Goal: Navigation & Orientation: Find specific page/section

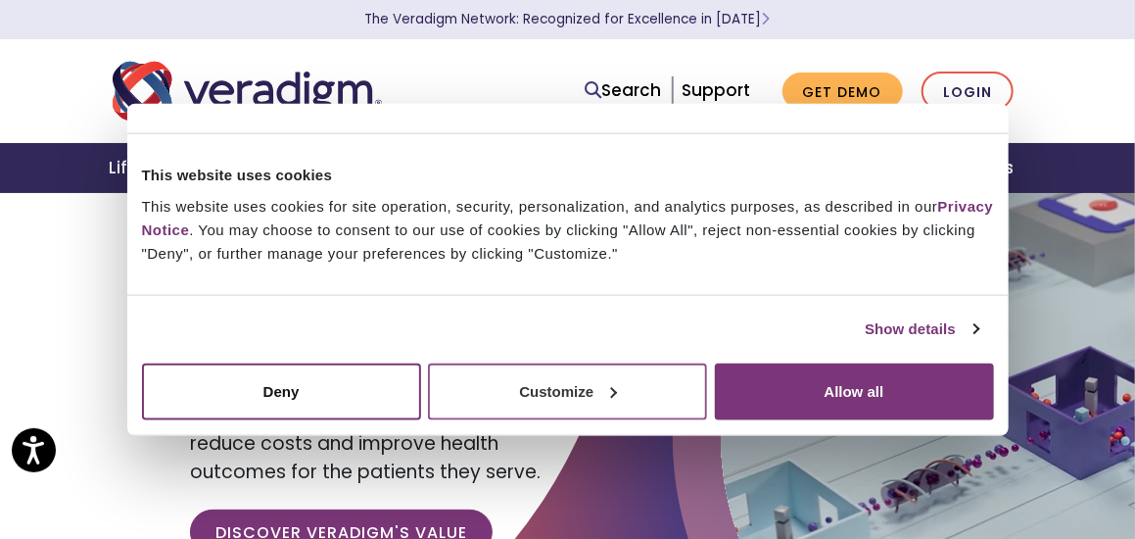
click at [585, 398] on button "Customize" at bounding box center [567, 390] width 279 height 57
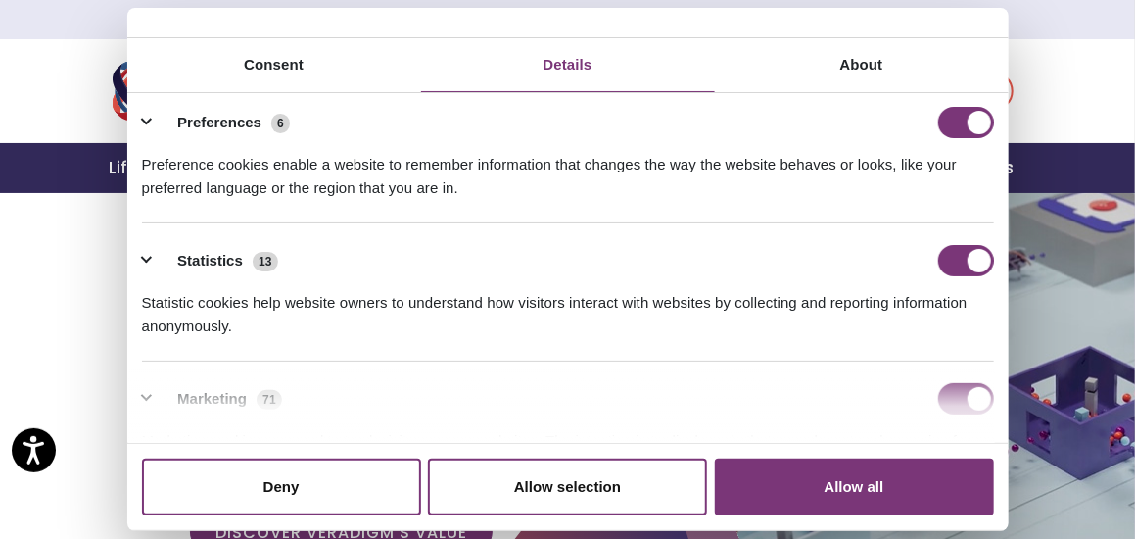
scroll to position [98, 0]
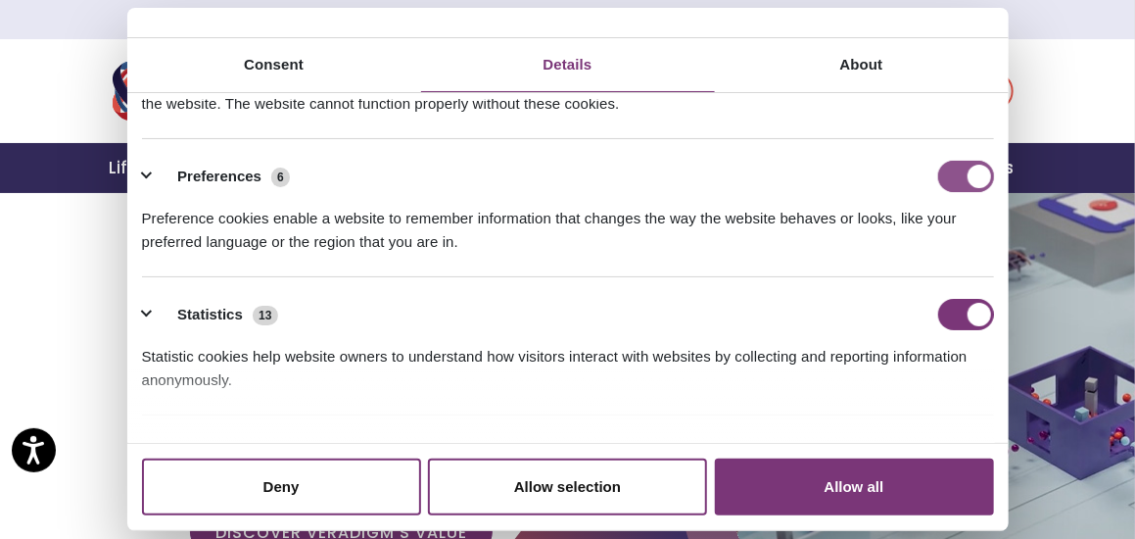
click at [956, 177] on input "Preferences" at bounding box center [966, 176] width 56 height 31
checkbox input "false"
click at [952, 321] on input "Statistics" at bounding box center [966, 314] width 56 height 31
checkbox input "false"
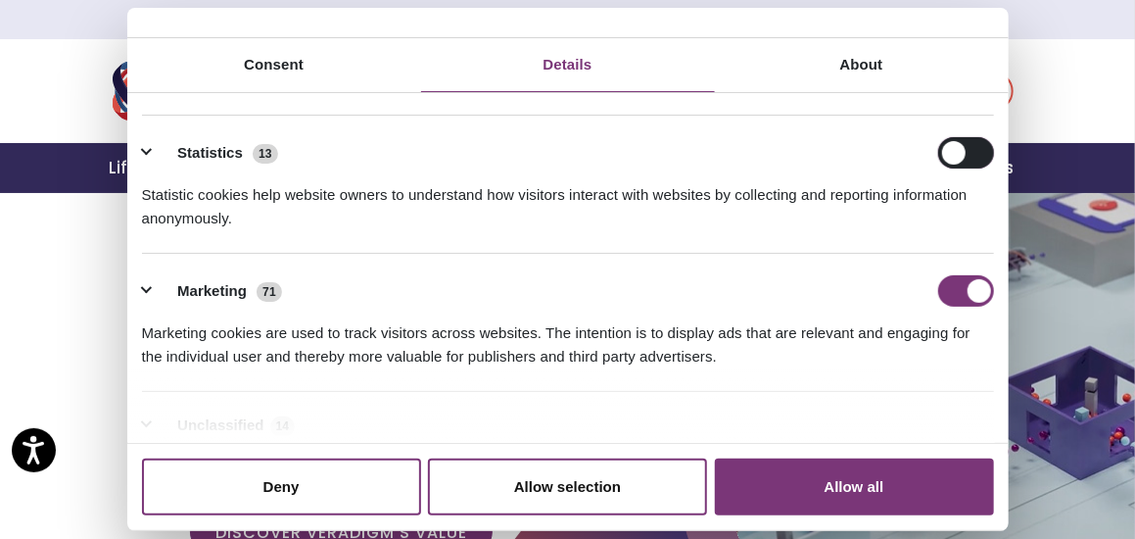
scroll to position [369, 0]
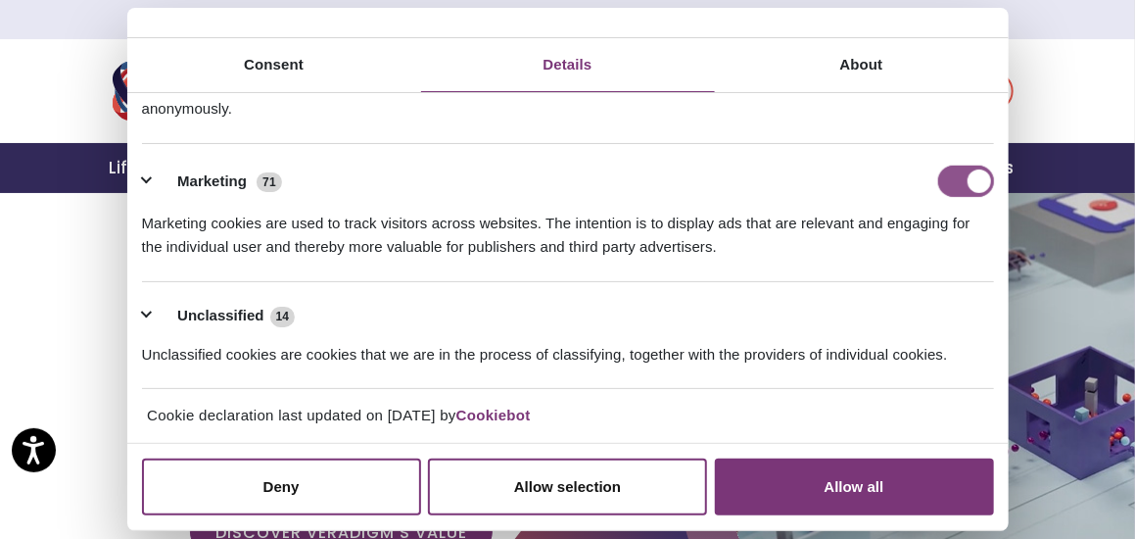
click at [944, 173] on input "Marketing" at bounding box center [966, 180] width 56 height 31
checkbox input "false"
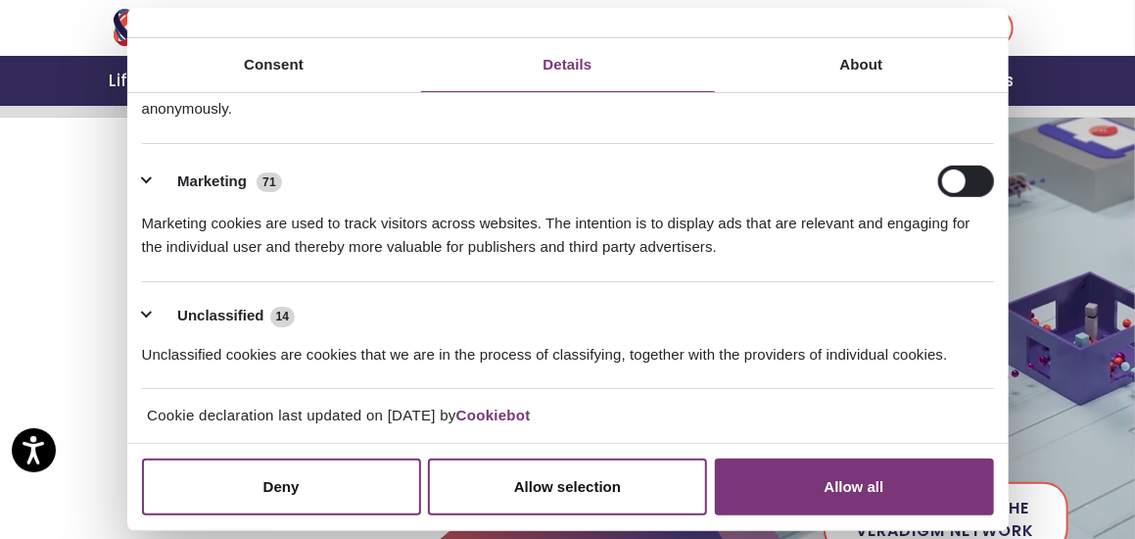
scroll to position [196, 0]
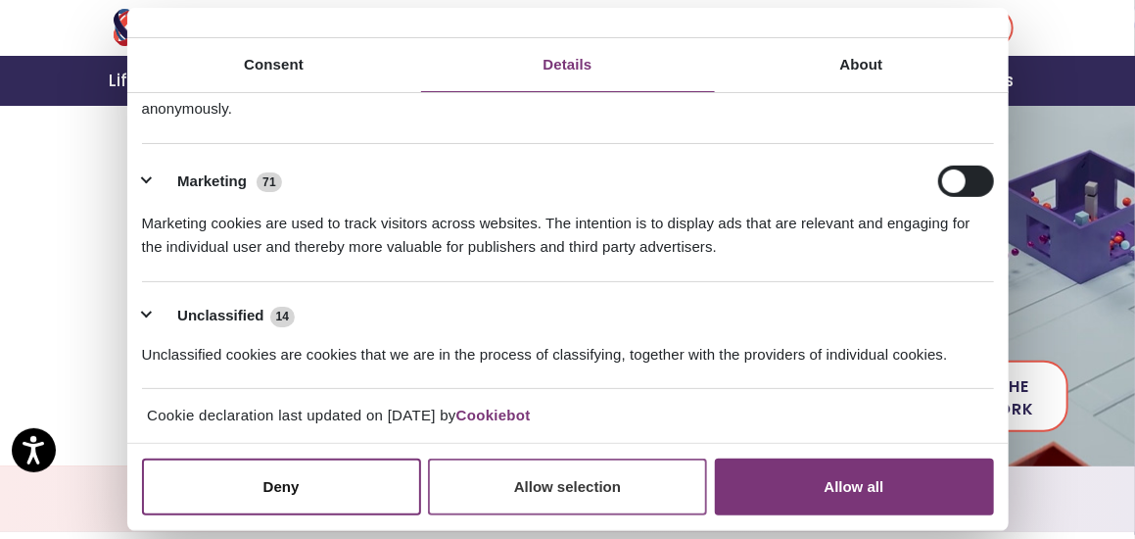
click at [603, 493] on button "Allow selection" at bounding box center [567, 486] width 279 height 57
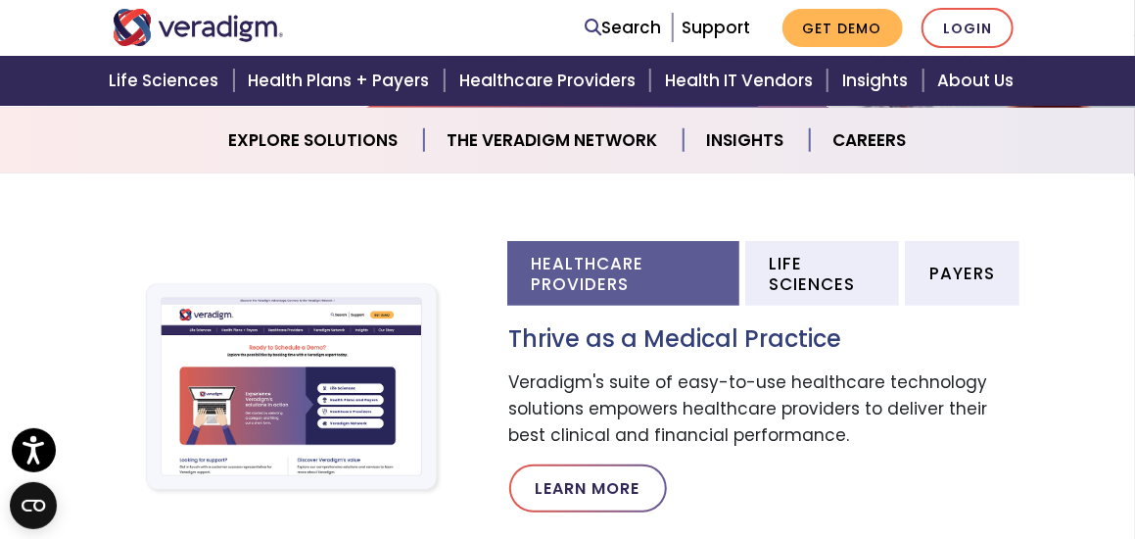
scroll to position [490, 0]
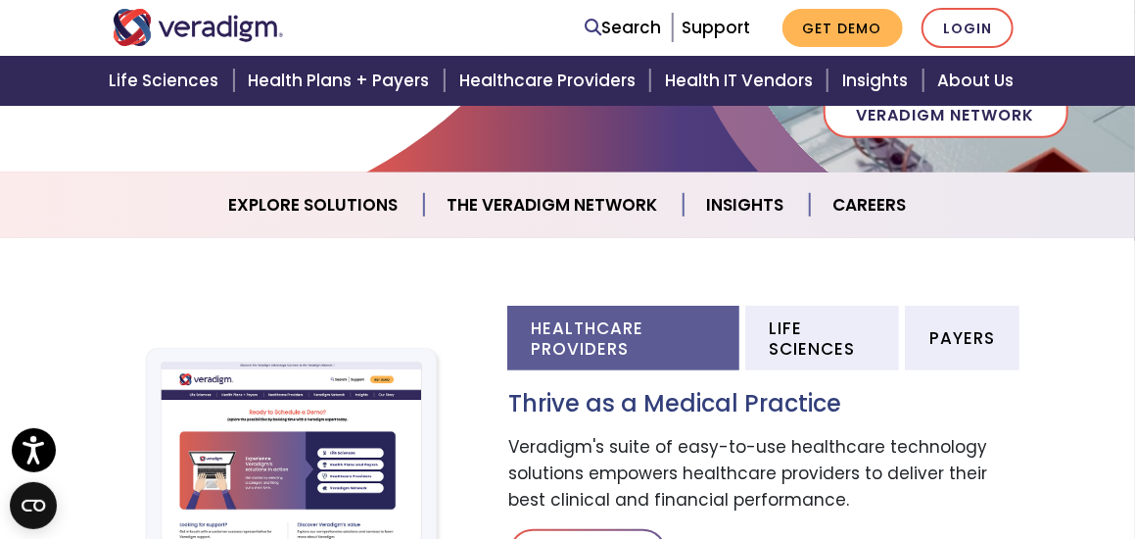
click at [425, 308] on div "Healthcare Providers Life Sciences Payers Thrive as a Medical Practice Veradigm…" at bounding box center [568, 452] width 940 height 340
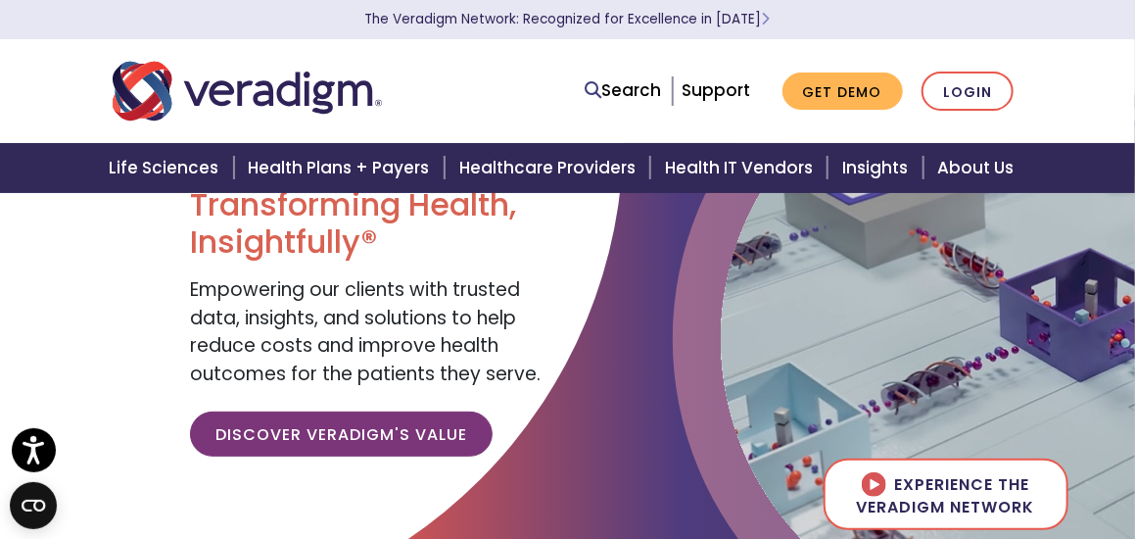
scroll to position [98, 0]
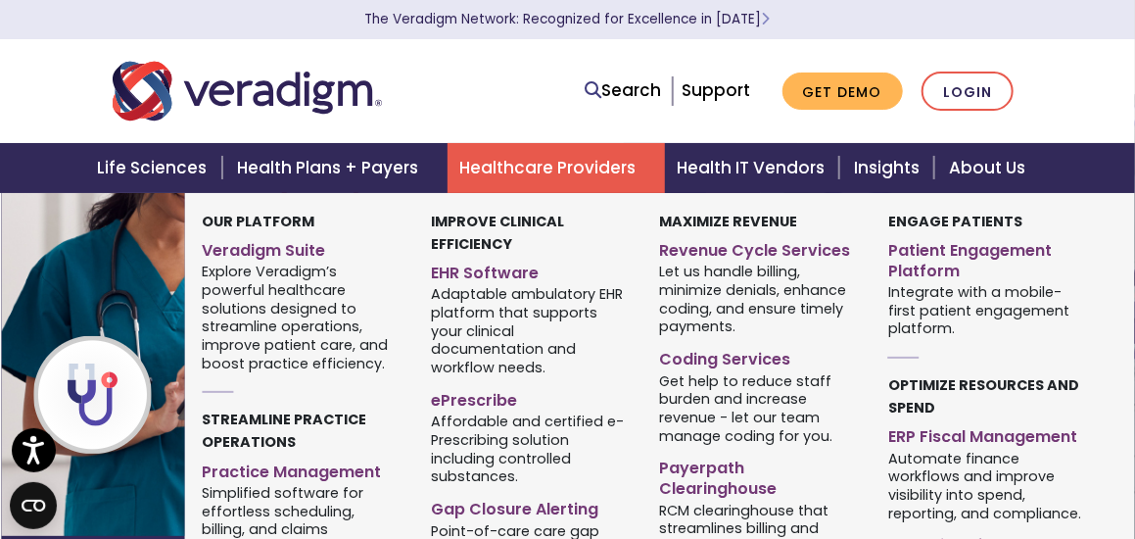
click at [531, 164] on link "Healthcare Providers" at bounding box center [556, 168] width 217 height 50
